Goal: Information Seeking & Learning: Check status

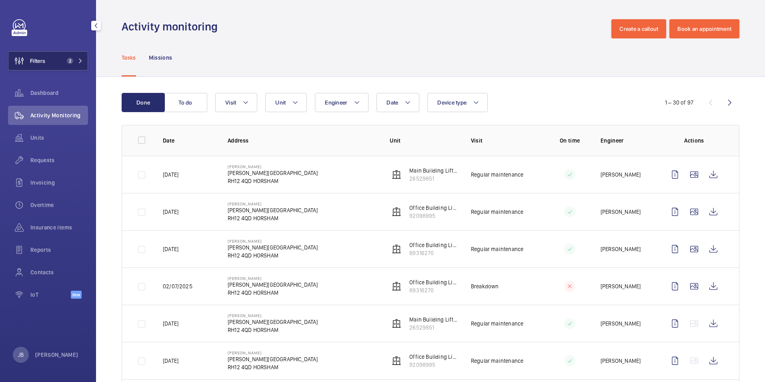
click at [58, 64] on button "Filters 2" at bounding box center [48, 60] width 80 height 19
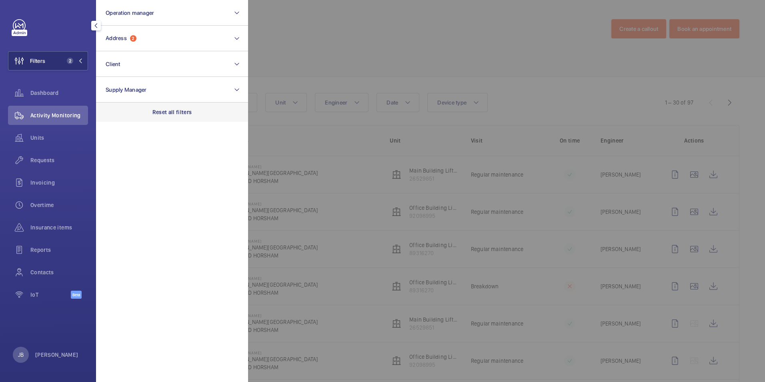
click at [170, 116] on p "Reset all filters" at bounding box center [173, 112] width 40 height 8
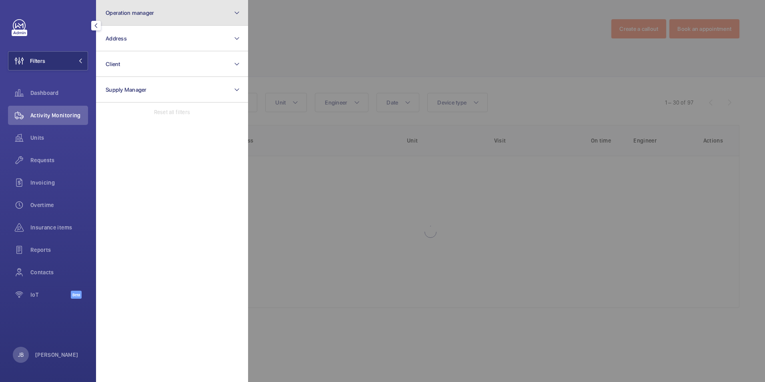
click at [172, 18] on button "Operation manager" at bounding box center [172, 13] width 152 height 26
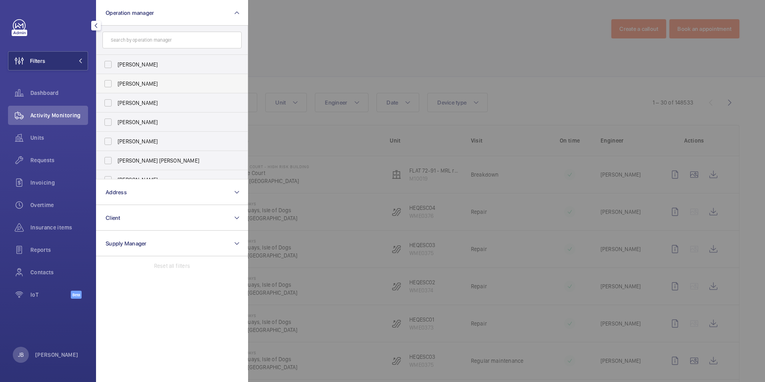
scroll to position [40, 0]
click at [110, 118] on label "[PERSON_NAME] [PERSON_NAME]" at bounding box center [165, 120] width 139 height 19
click at [110, 118] on input "[PERSON_NAME] [PERSON_NAME]" at bounding box center [108, 120] width 16 height 16
checkbox input "true"
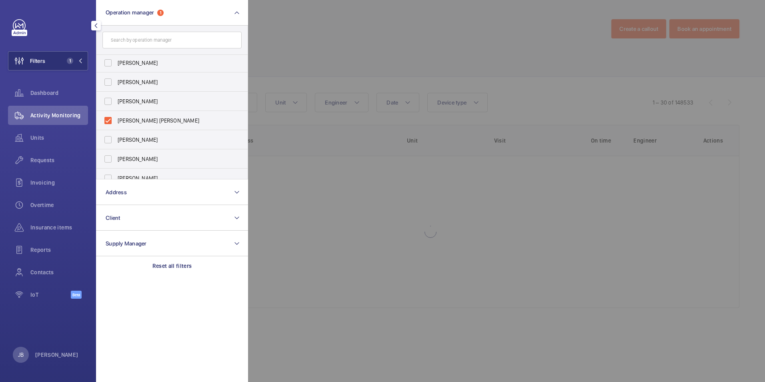
click at [320, 47] on div at bounding box center [630, 191] width 765 height 382
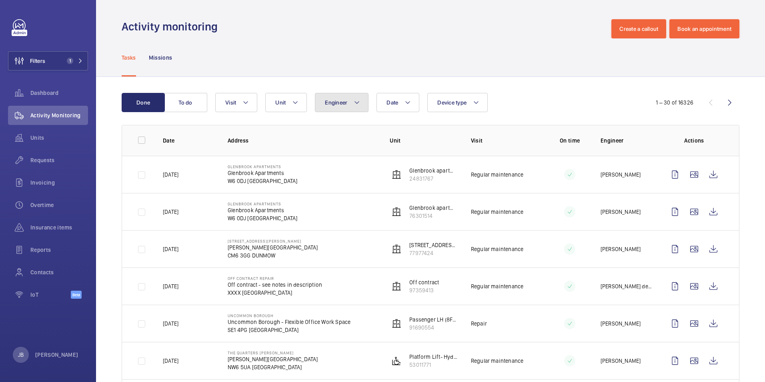
click at [355, 101] on mat-icon at bounding box center [357, 103] width 6 height 10
type input "Migu"
click at [325, 157] on label "[PERSON_NAME]" at bounding box center [384, 156] width 139 height 19
click at [325, 157] on input "[PERSON_NAME]" at bounding box center [327, 157] width 16 height 16
checkbox input "true"
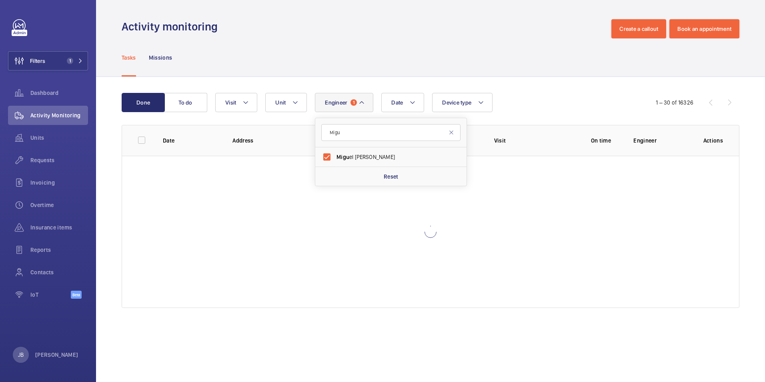
click at [443, 64] on div "Tasks Missions" at bounding box center [431, 57] width 618 height 38
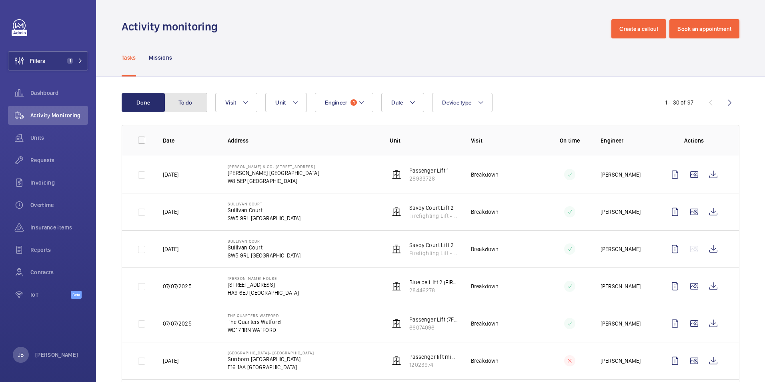
click at [196, 102] on button "To do" at bounding box center [185, 102] width 43 height 19
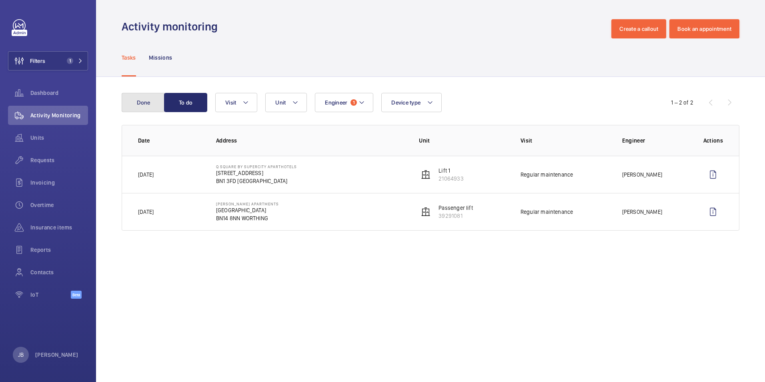
click at [141, 96] on button "Done" at bounding box center [143, 102] width 43 height 19
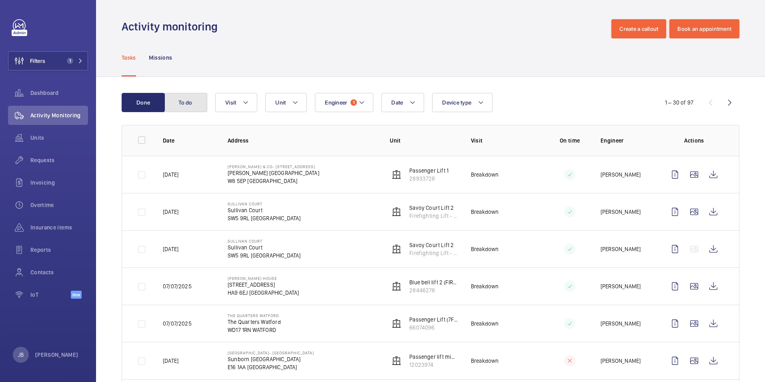
click at [193, 103] on button "To do" at bounding box center [185, 102] width 43 height 19
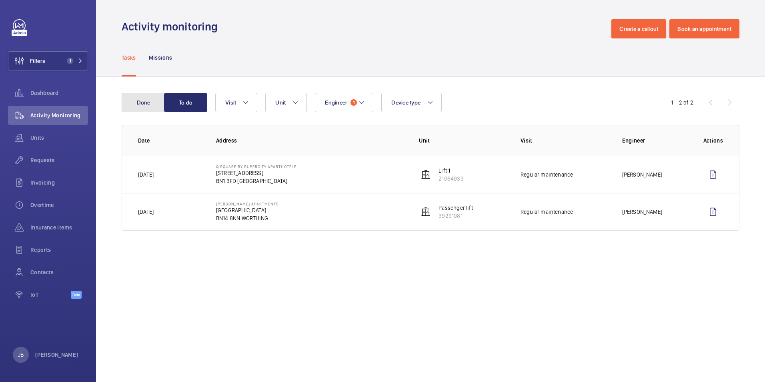
click at [144, 102] on button "Done" at bounding box center [143, 102] width 43 height 19
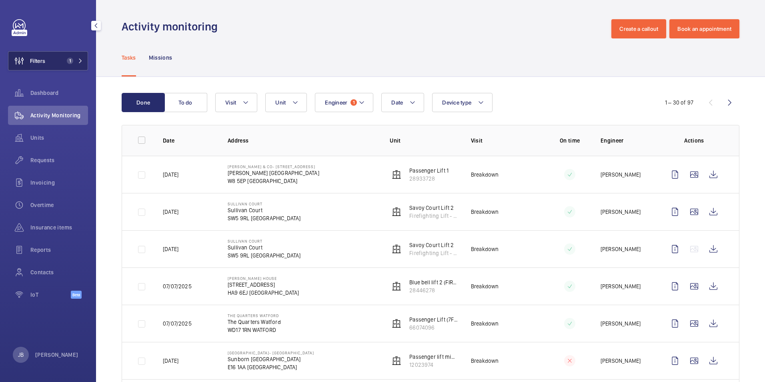
click at [29, 61] on wm-front-icon-button at bounding box center [19, 60] width 22 height 19
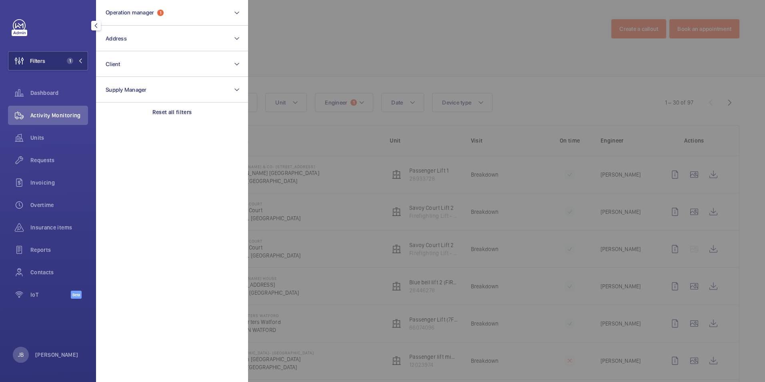
click at [392, 37] on div at bounding box center [630, 191] width 765 height 382
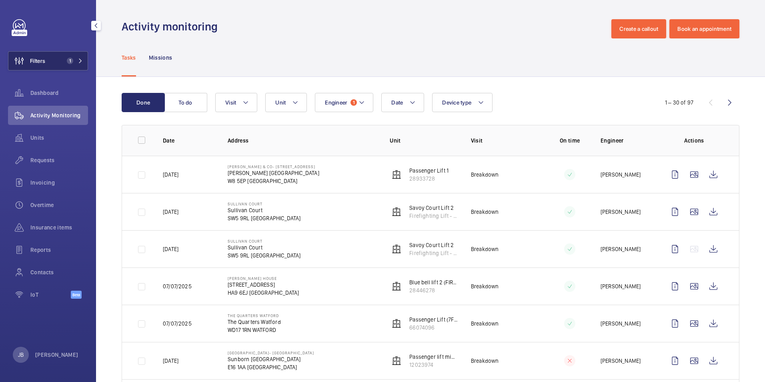
click at [51, 60] on button "Filters 1" at bounding box center [48, 60] width 80 height 19
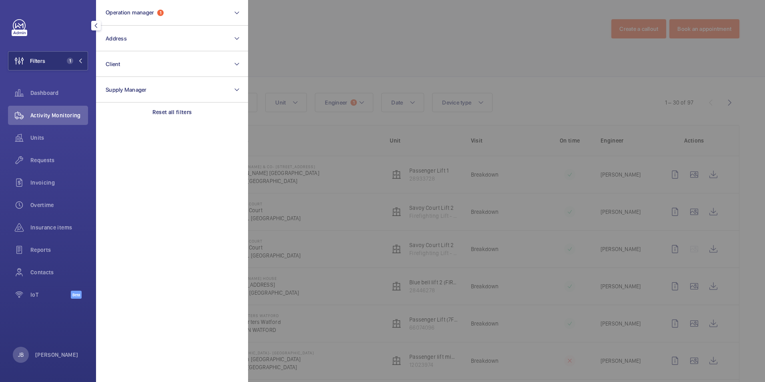
click at [348, 40] on div at bounding box center [630, 191] width 765 height 382
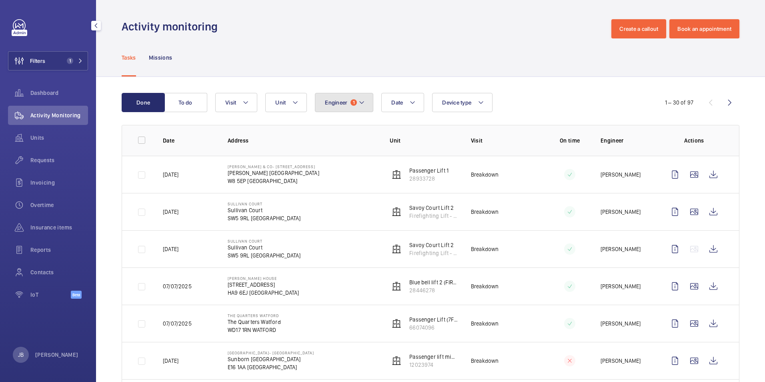
click at [362, 108] on button "Engineer 1" at bounding box center [344, 102] width 58 height 19
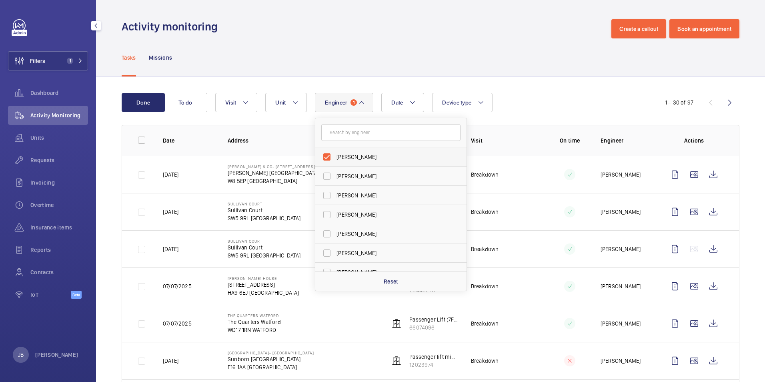
click at [325, 158] on label "[PERSON_NAME]" at bounding box center [384, 156] width 139 height 19
click at [325, 158] on input "[PERSON_NAME]" at bounding box center [327, 157] width 16 height 16
checkbox input "false"
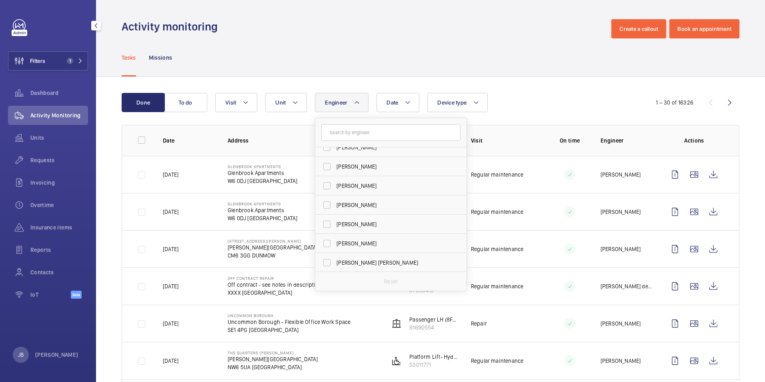
scroll to position [560, 0]
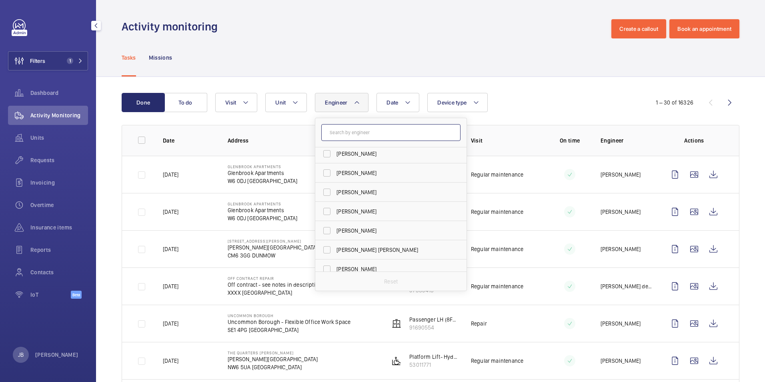
click at [368, 131] on input "text" at bounding box center [390, 132] width 139 height 17
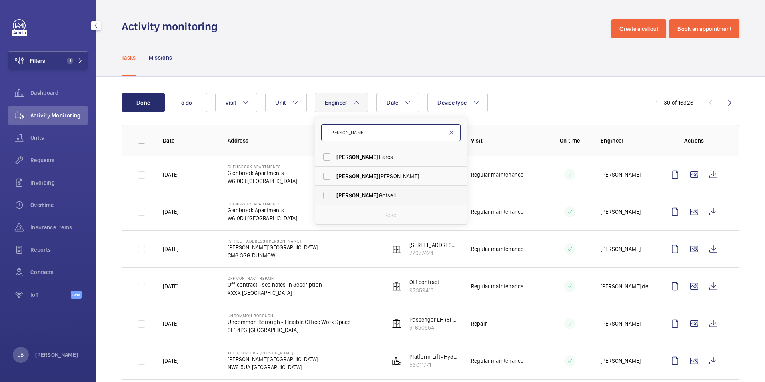
type input "[PERSON_NAME]"
click at [324, 200] on label "[PERSON_NAME]" at bounding box center [384, 195] width 139 height 19
click at [324, 200] on input "[PERSON_NAME]" at bounding box center [327, 195] width 16 height 16
checkbox input "true"
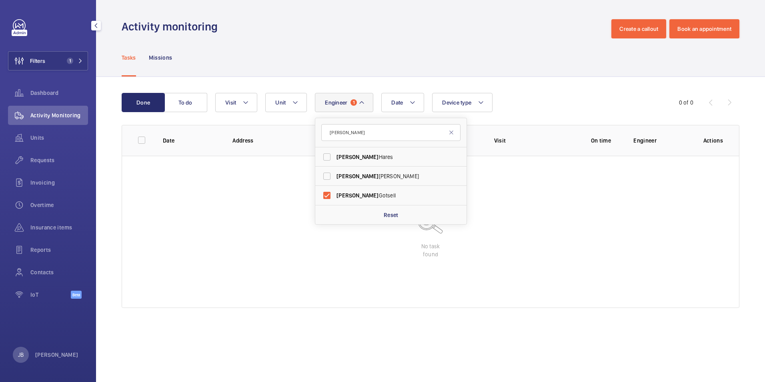
click at [391, 47] on div "Tasks Missions" at bounding box center [431, 57] width 618 height 38
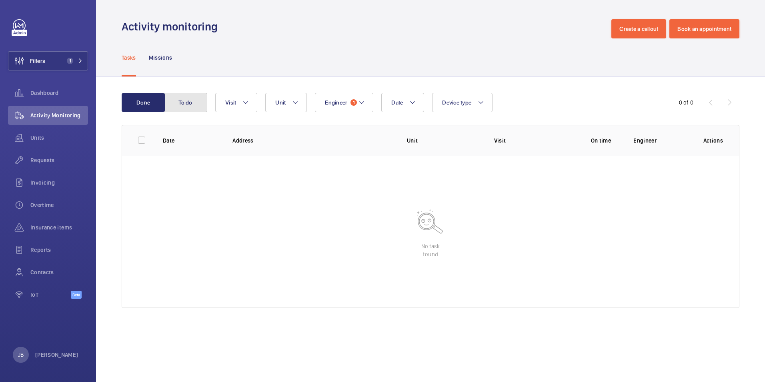
click at [175, 108] on button "To do" at bounding box center [185, 102] width 43 height 19
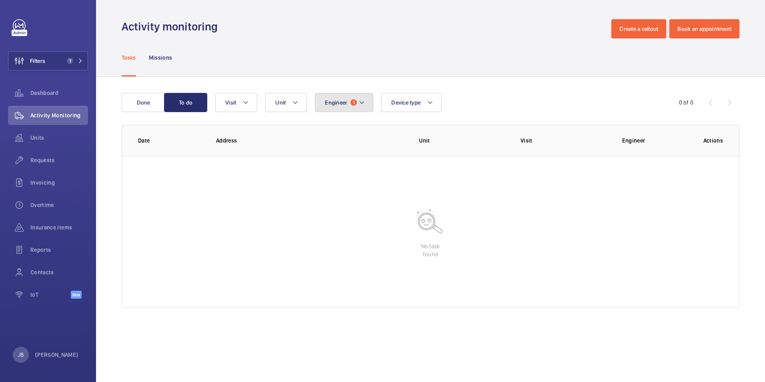
click at [359, 105] on mat-icon at bounding box center [362, 103] width 6 height 10
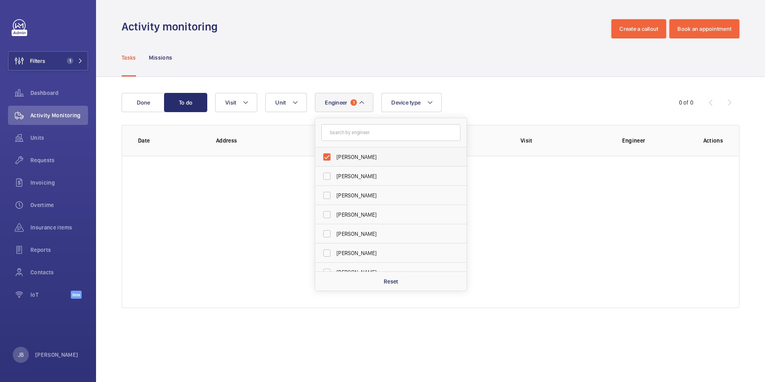
click at [325, 159] on label "[PERSON_NAME]" at bounding box center [384, 156] width 139 height 19
click at [325, 159] on input "[PERSON_NAME]" at bounding box center [327, 157] width 16 height 16
checkbox input "false"
click at [350, 132] on input "text" at bounding box center [390, 132] width 139 height 17
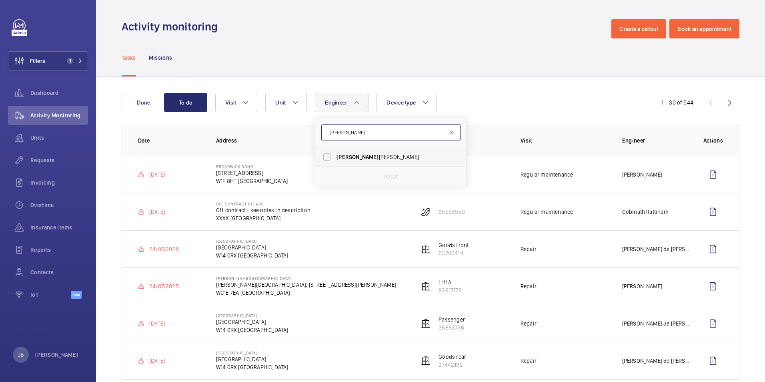
type input "[PERSON_NAME]"
click at [331, 160] on label "[PERSON_NAME]" at bounding box center [384, 156] width 139 height 19
click at [331, 160] on input "[PERSON_NAME]" at bounding box center [327, 157] width 16 height 16
checkbox input "true"
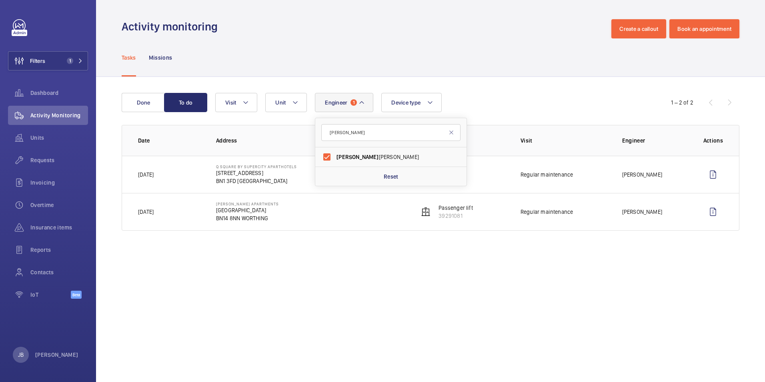
click at [407, 78] on div "Done To do Engineer 1 [PERSON_NAME] Reset Unit Device type Visit 1 – 2 of 2 Dat…" at bounding box center [430, 163] width 669 height 173
click at [152, 103] on button "Done" at bounding box center [143, 102] width 43 height 19
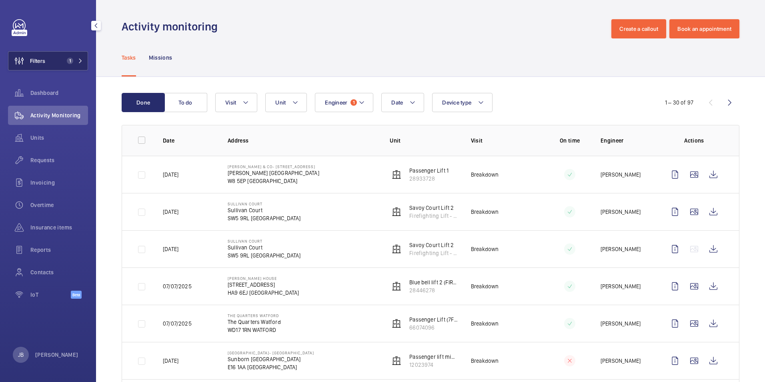
click at [36, 64] on span "Filters" at bounding box center [37, 61] width 15 height 8
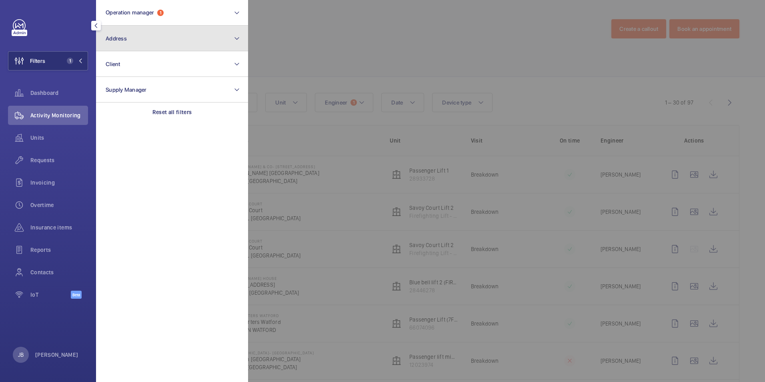
click at [197, 39] on button "Address" at bounding box center [172, 39] width 152 height 26
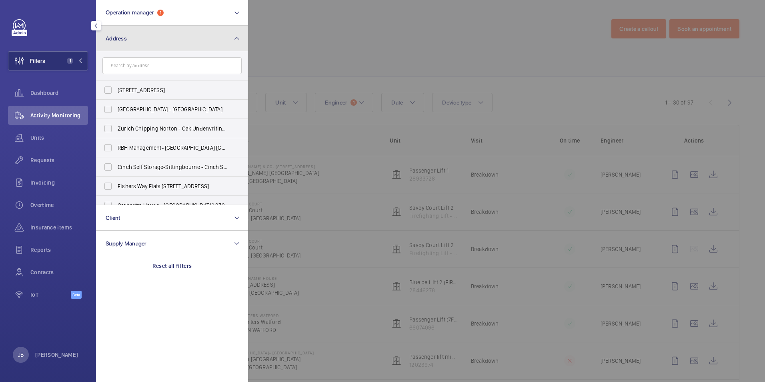
click at [184, 42] on button "Address" at bounding box center [172, 39] width 152 height 26
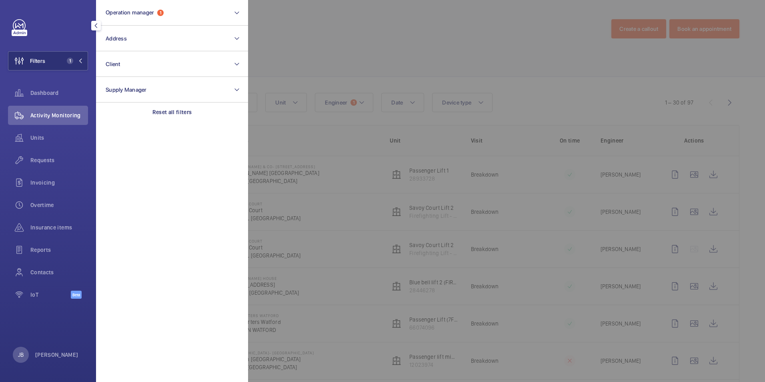
click at [433, 38] on div at bounding box center [630, 191] width 765 height 382
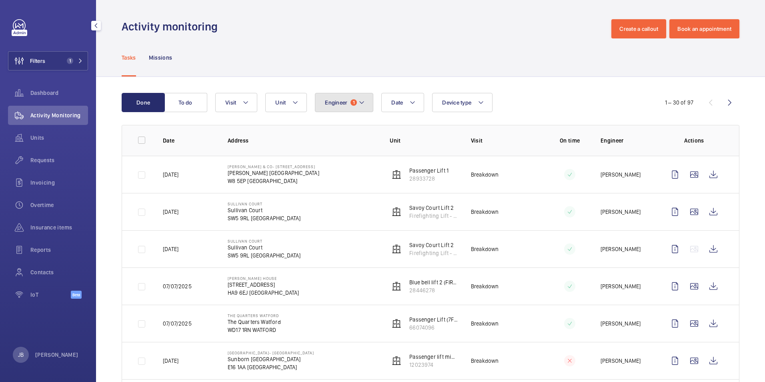
click at [356, 101] on span "1" at bounding box center [354, 102] width 6 height 6
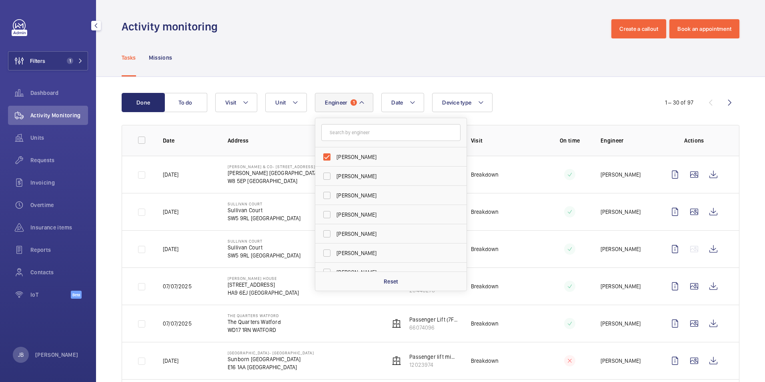
click at [363, 71] on div "Tasks Missions" at bounding box center [431, 57] width 618 height 38
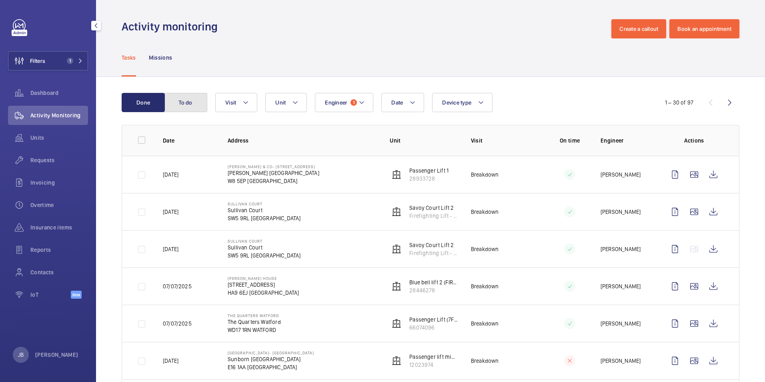
click at [194, 101] on button "To do" at bounding box center [185, 102] width 43 height 19
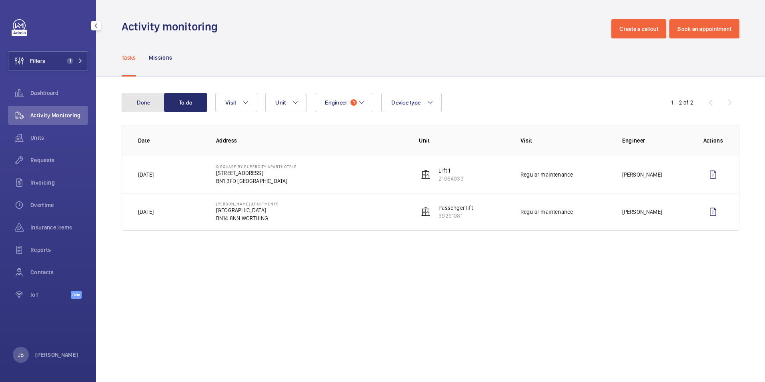
click at [161, 104] on button "Done" at bounding box center [143, 102] width 43 height 19
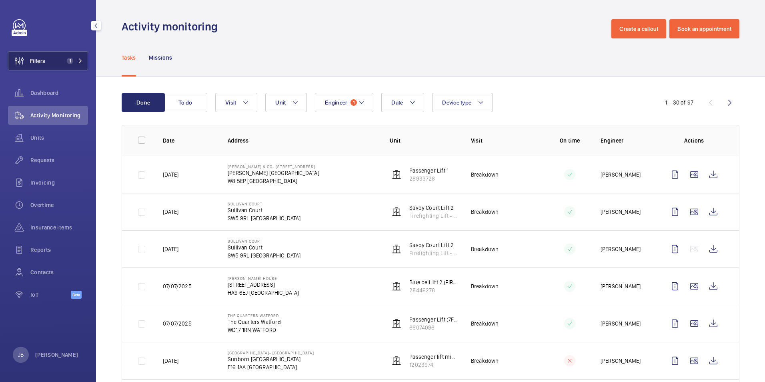
click at [63, 62] on button "Filters 1" at bounding box center [48, 60] width 80 height 19
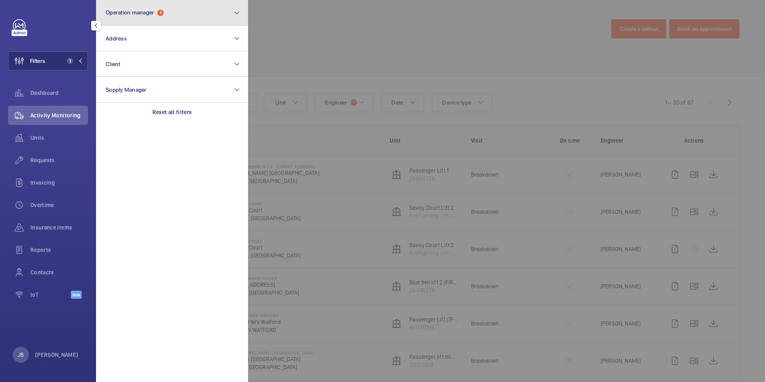
click at [204, 12] on button "Operation manager 1" at bounding box center [172, 13] width 152 height 26
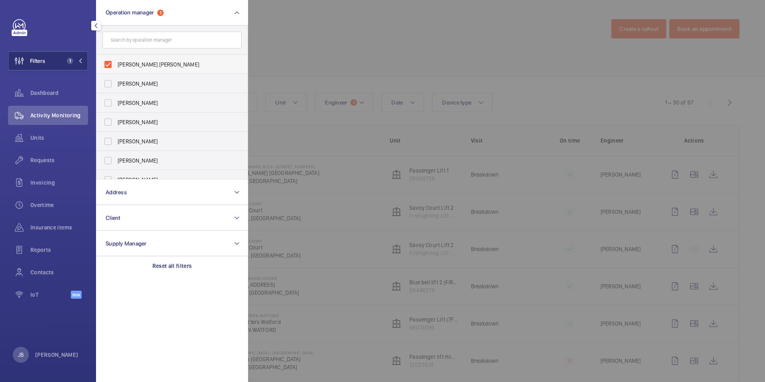
click at [110, 63] on label "[PERSON_NAME] [PERSON_NAME]" at bounding box center [165, 64] width 139 height 19
click at [110, 63] on input "[PERSON_NAME] [PERSON_NAME]" at bounding box center [108, 64] width 16 height 16
checkbox input "false"
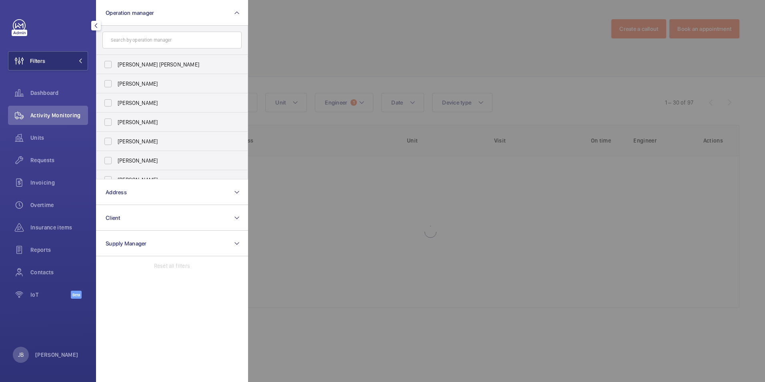
click at [334, 42] on div at bounding box center [630, 191] width 765 height 382
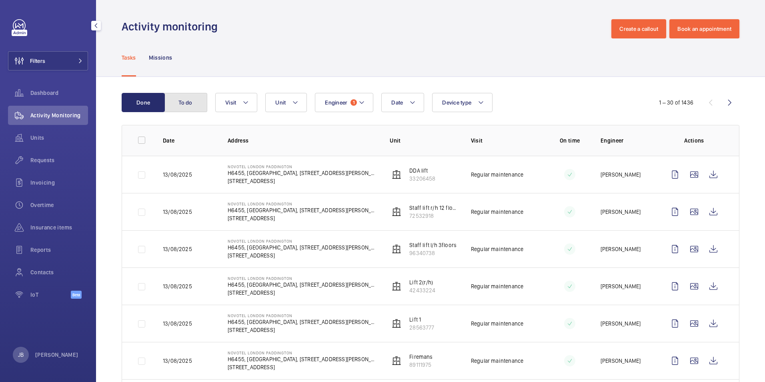
click at [194, 104] on button "To do" at bounding box center [185, 102] width 43 height 19
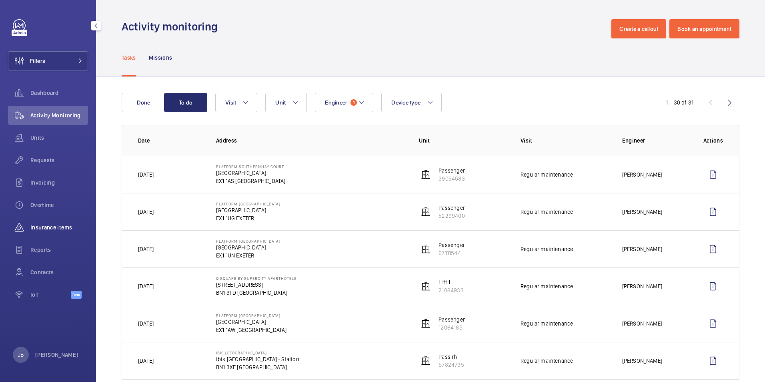
click at [45, 229] on span "Insurance items" at bounding box center [59, 227] width 58 height 8
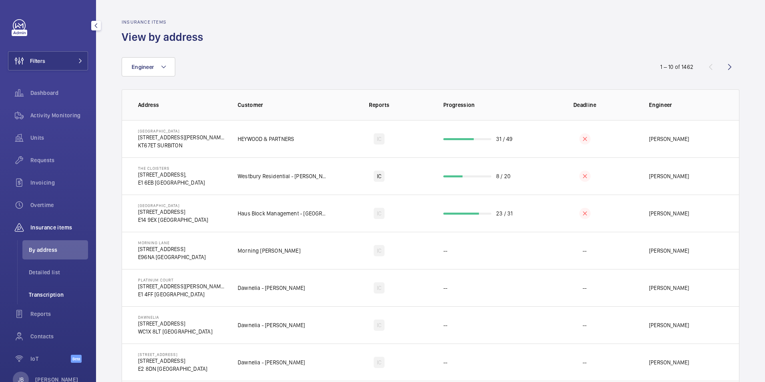
click at [44, 289] on li "Transcription" at bounding box center [55, 294] width 66 height 19
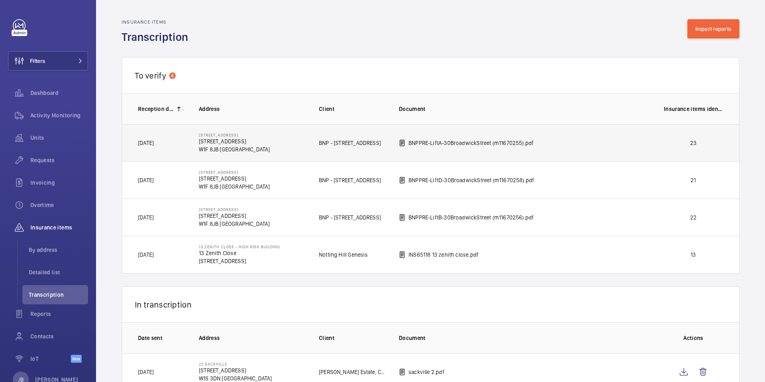
click at [599, 143] on p "23" at bounding box center [693, 143] width 59 height 8
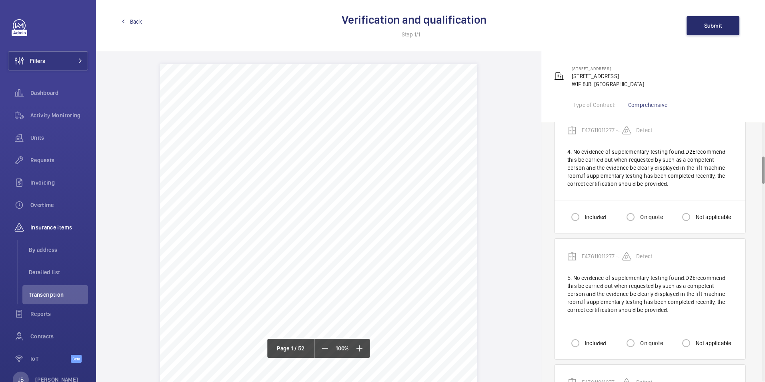
scroll to position [320, 0]
click at [135, 20] on span "Back" at bounding box center [136, 22] width 12 height 8
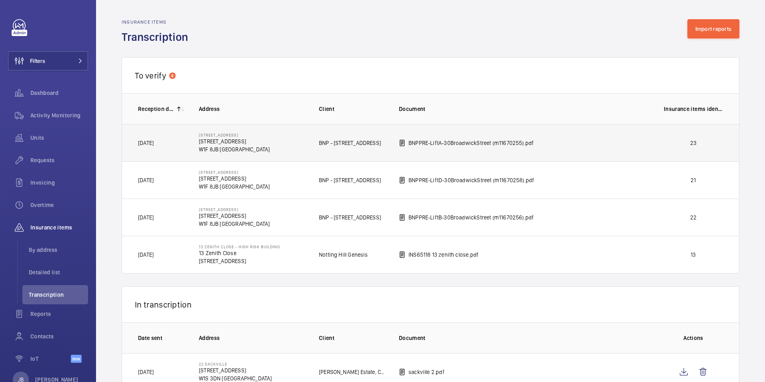
click at [599, 139] on p "23" at bounding box center [693, 143] width 59 height 8
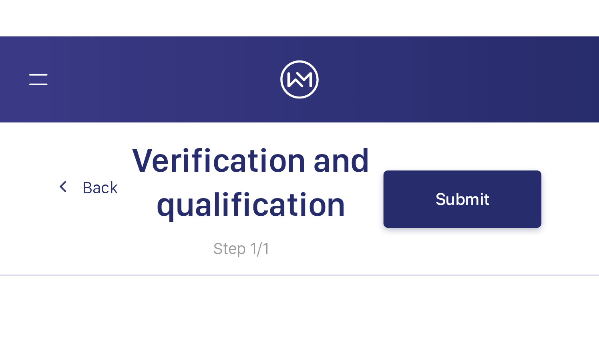
scroll to position [881, 0]
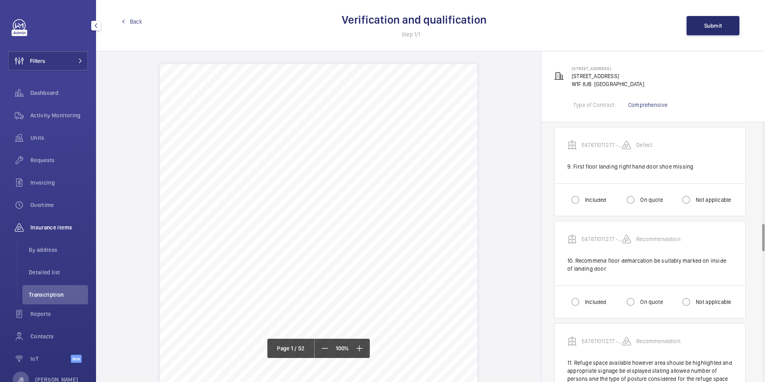
click at [54, 294] on span "Transcription" at bounding box center [58, 295] width 59 height 8
click at [52, 272] on span "Detailed list" at bounding box center [58, 272] width 59 height 8
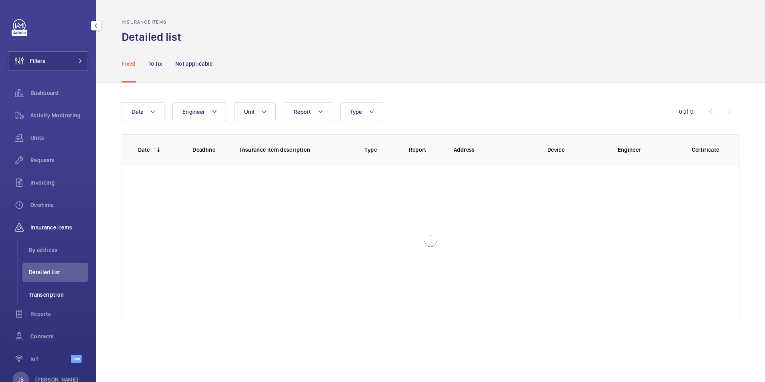
click at [46, 297] on span "Transcription" at bounding box center [58, 295] width 59 height 8
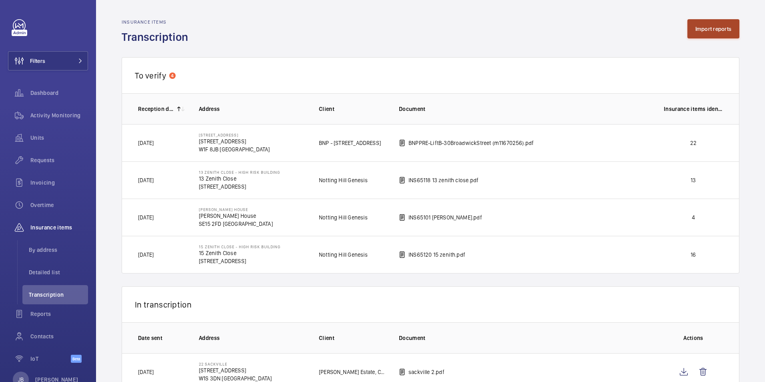
click at [599, 30] on button "Import reports" at bounding box center [714, 28] width 52 height 19
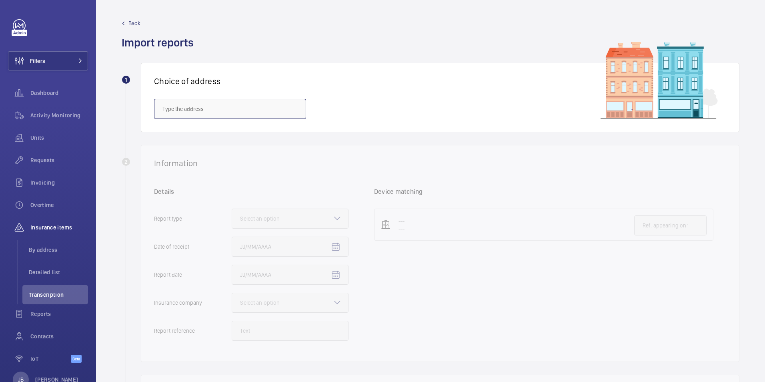
click at [201, 111] on input "text" at bounding box center [230, 109] width 152 height 20
click at [195, 137] on mat-option "[GEOGRAPHIC_DATA] - [PERSON_NAME][STREET_ADDRESS][PERSON_NAME]" at bounding box center [230, 132] width 151 height 19
type input "[GEOGRAPHIC_DATA] - [PERSON_NAME][STREET_ADDRESS][PERSON_NAME]"
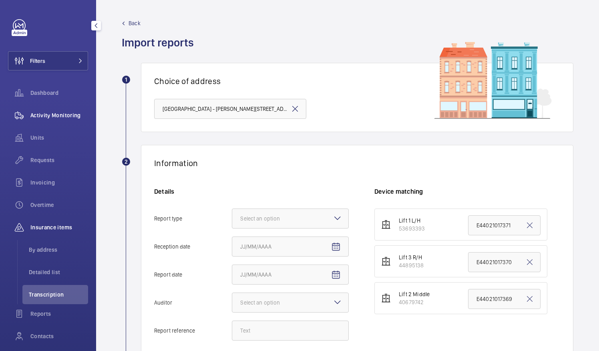
click at [48, 120] on div "Activity Monitoring" at bounding box center [48, 115] width 80 height 19
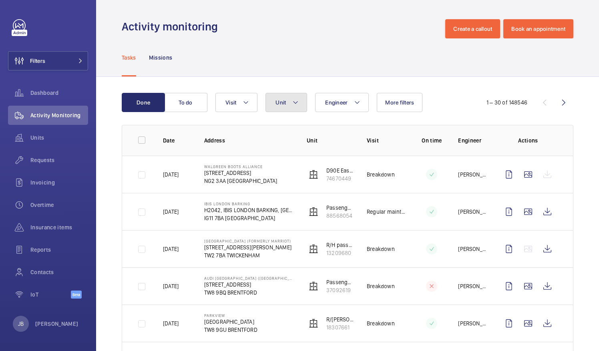
click at [297, 100] on mat-icon at bounding box center [295, 103] width 6 height 10
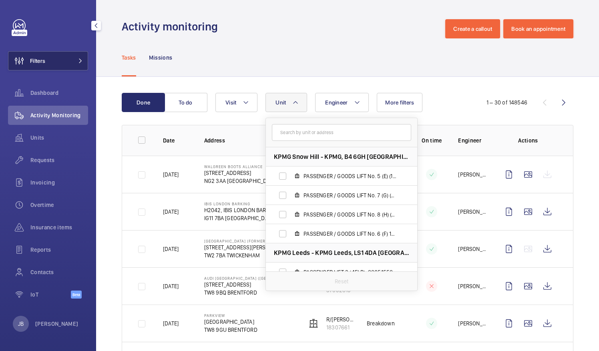
click at [51, 65] on button "Filters" at bounding box center [48, 60] width 80 height 19
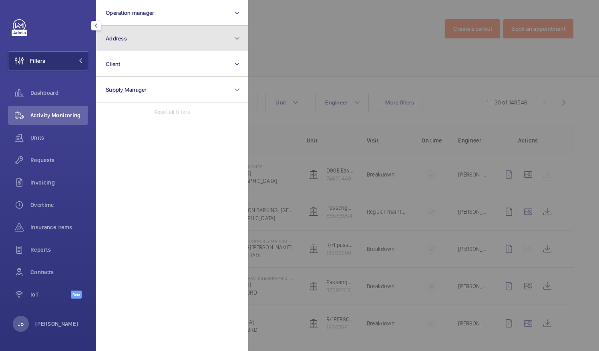
click at [162, 45] on button "Address" at bounding box center [172, 39] width 152 height 26
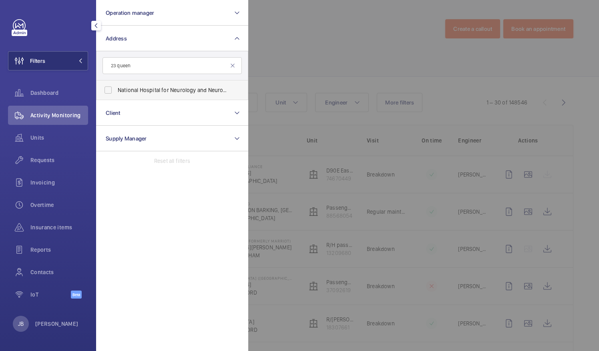
type input "23 queen"
click at [106, 91] on label "National Hospital for Neurology and Neurosurgery - [STREET_ADDRESS]" at bounding box center [165, 89] width 139 height 19
click at [106, 91] on input "National Hospital for Neurology and Neurosurgery - [STREET_ADDRESS]" at bounding box center [108, 90] width 16 height 16
checkbox input "true"
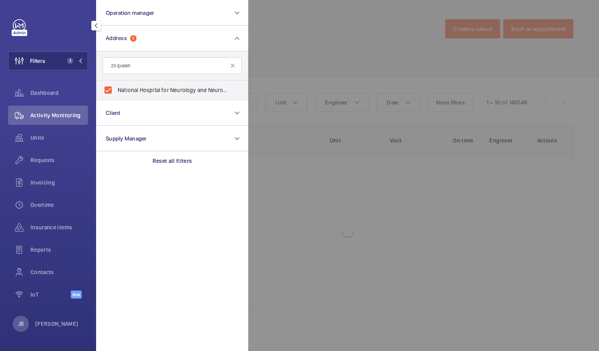
click at [317, 44] on div at bounding box center [547, 175] width 599 height 351
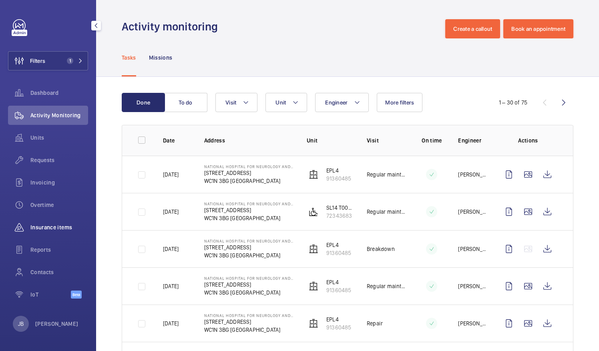
click at [50, 231] on span "Insurance items" at bounding box center [59, 227] width 58 height 8
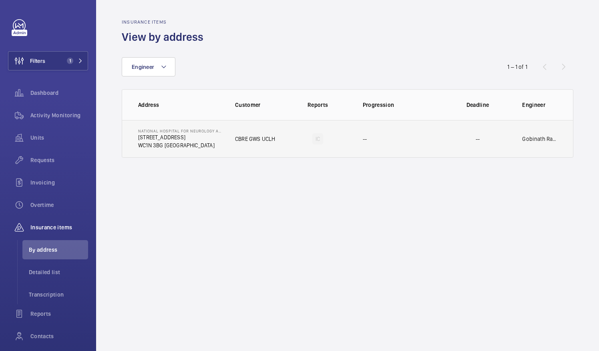
click at [369, 132] on td "--" at bounding box center [398, 139] width 96 height 38
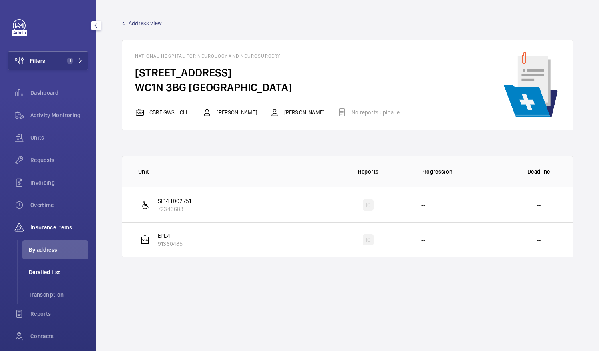
click at [47, 269] on span "Detailed list" at bounding box center [58, 272] width 59 height 8
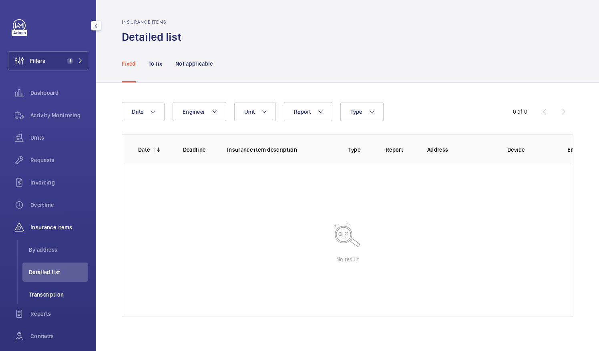
click at [47, 296] on span "Transcription" at bounding box center [58, 295] width 59 height 8
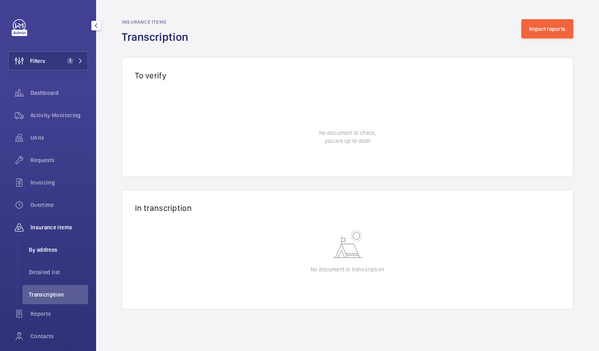
click at [38, 245] on li "By address" at bounding box center [55, 249] width 66 height 19
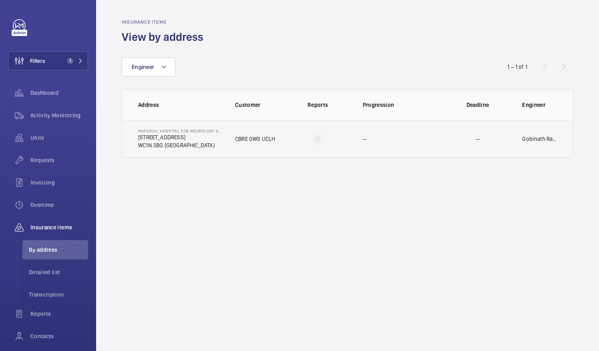
click at [340, 147] on td "IC" at bounding box center [318, 139] width 64 height 38
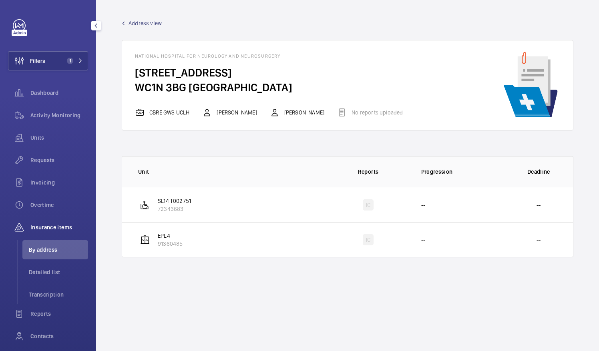
click at [55, 247] on span "By address" at bounding box center [58, 250] width 59 height 8
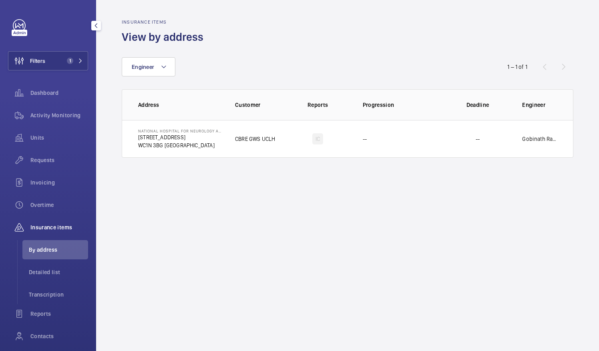
click at [55, 247] on span "By address" at bounding box center [58, 250] width 59 height 8
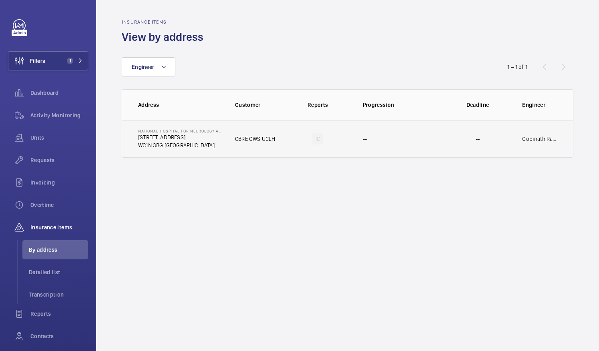
click at [303, 143] on td "IC" at bounding box center [318, 139] width 64 height 38
